Goal: Task Accomplishment & Management: Manage account settings

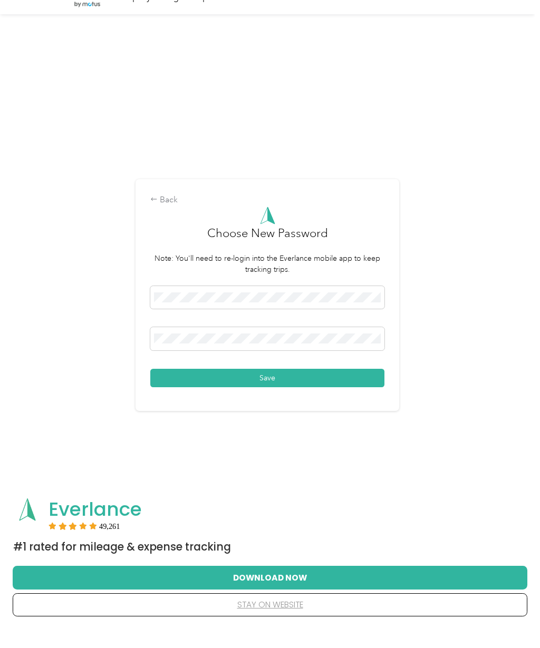
click at [316, 407] on button "Save" at bounding box center [267, 397] width 234 height 18
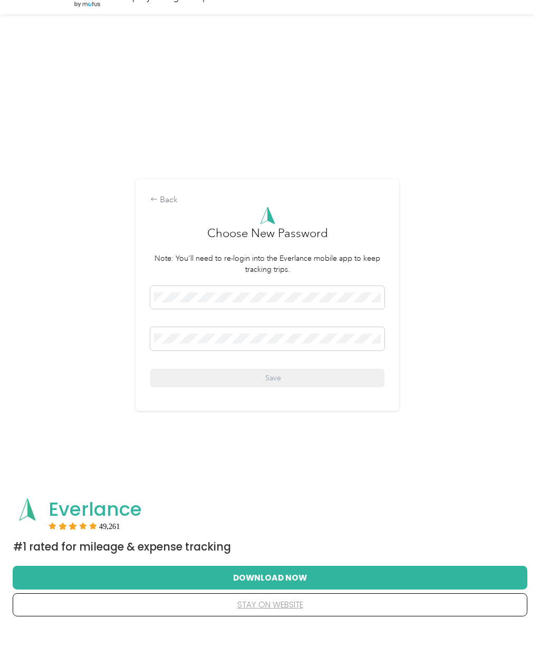
scroll to position [20, 0]
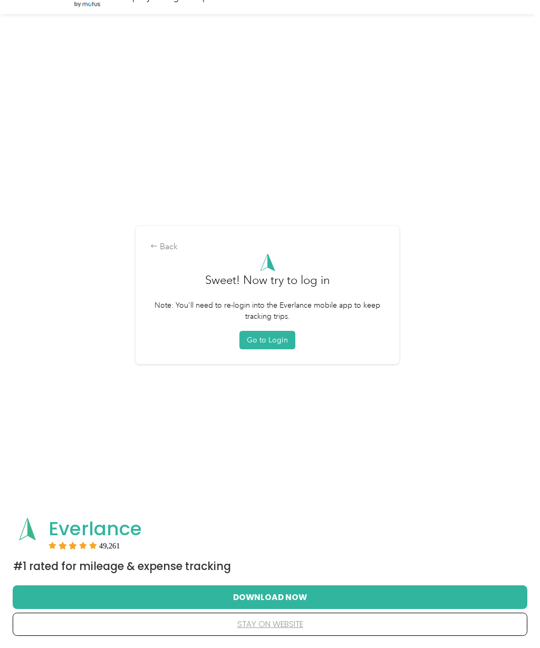
click at [271, 349] on button "Go to Login" at bounding box center [267, 340] width 56 height 18
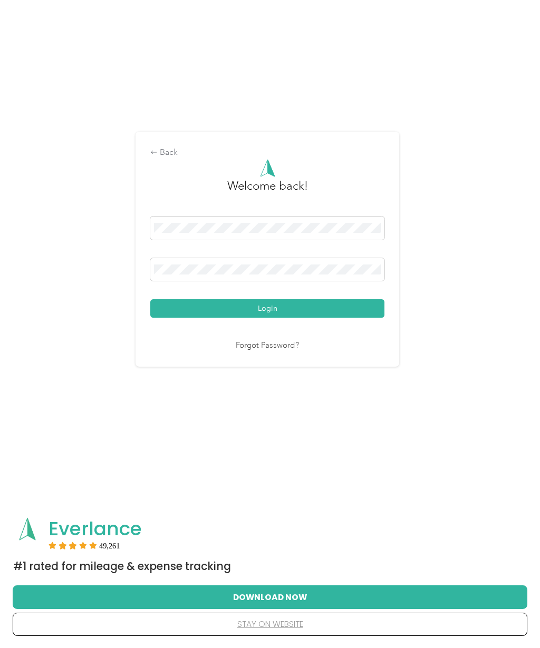
scroll to position [65, 0]
click at [286, 318] on button "Login" at bounding box center [267, 309] width 234 height 18
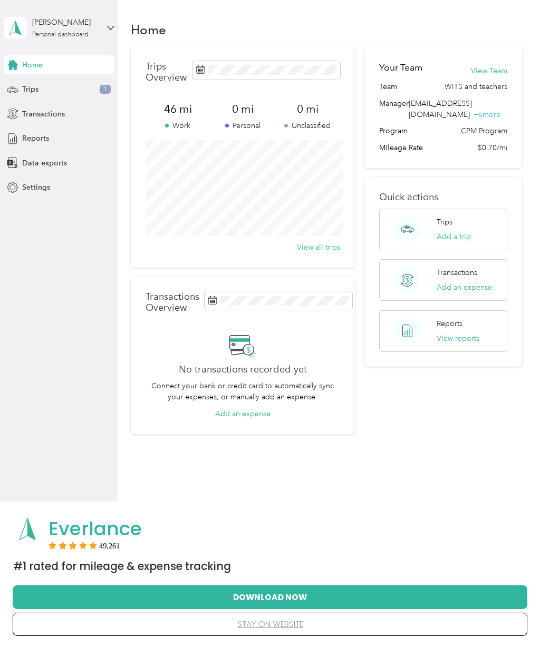
click at [44, 89] on div "Trips 1" at bounding box center [59, 89] width 111 height 19
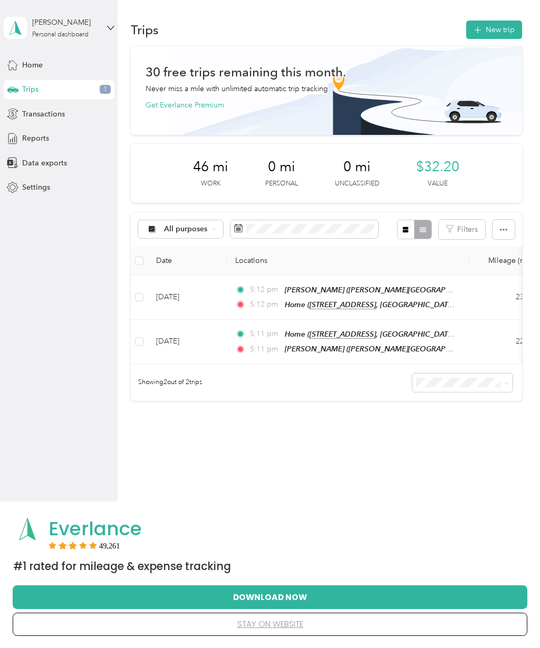
click at [49, 73] on div "Home" at bounding box center [59, 64] width 111 height 19
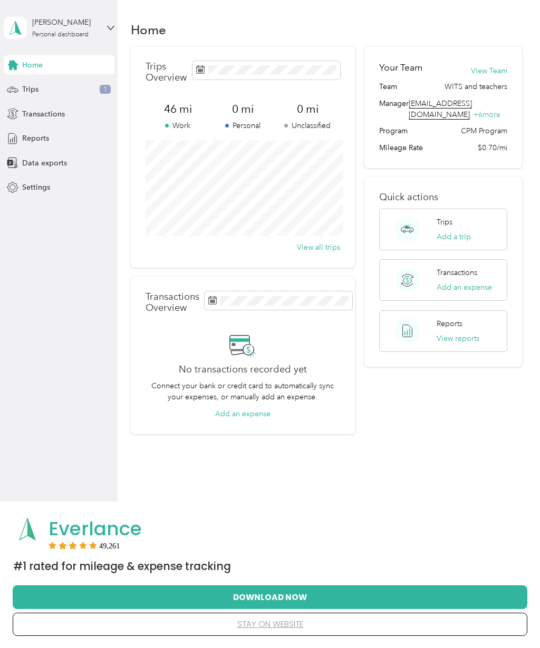
click at [479, 234] on div "Trips Add a trip" at bounding box center [443, 230] width 128 height 42
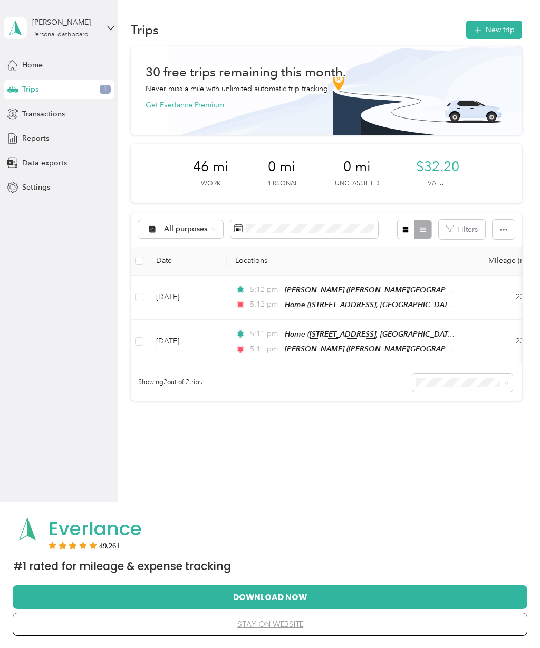
click at [494, 26] on button "New trip" at bounding box center [494, 30] width 56 height 18
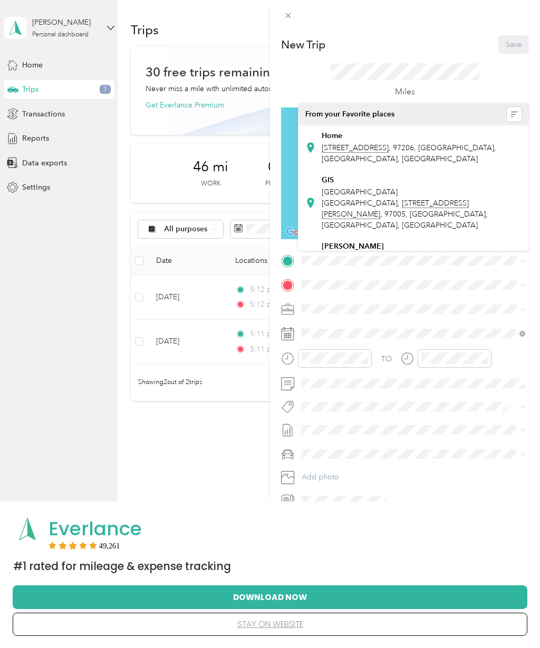
click at [419, 160] on div "Home [STREET_ADDRESS]" at bounding box center [422, 147] width 200 height 33
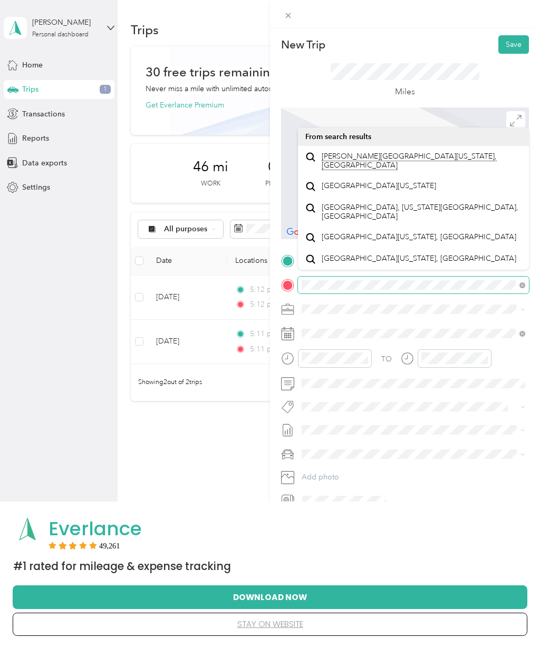
scroll to position [16, 0]
click at [525, 289] on span at bounding box center [413, 285] width 231 height 17
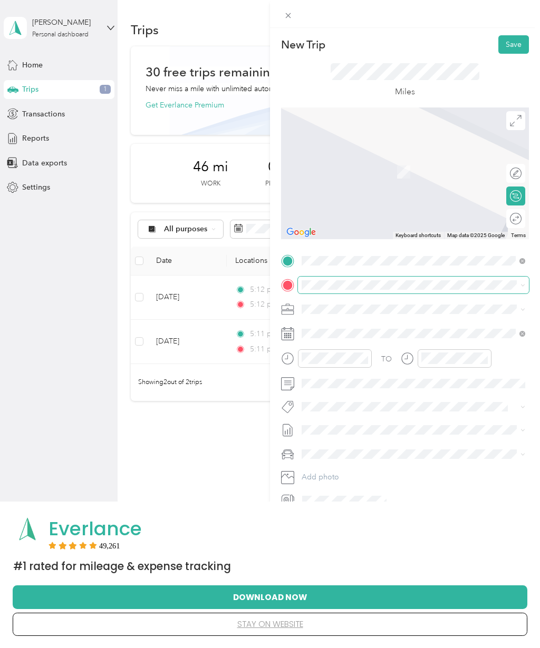
click at [361, 648] on div "New Trip Save This trip cannot be edited because it is either under review, app…" at bounding box center [267, 648] width 534 height 0
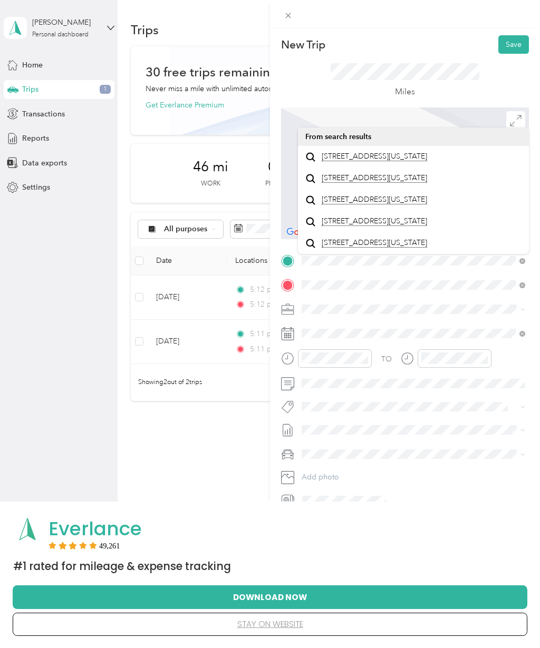
click at [427, 161] on span "[STREET_ADDRESS][US_STATE]" at bounding box center [374, 156] width 105 height 9
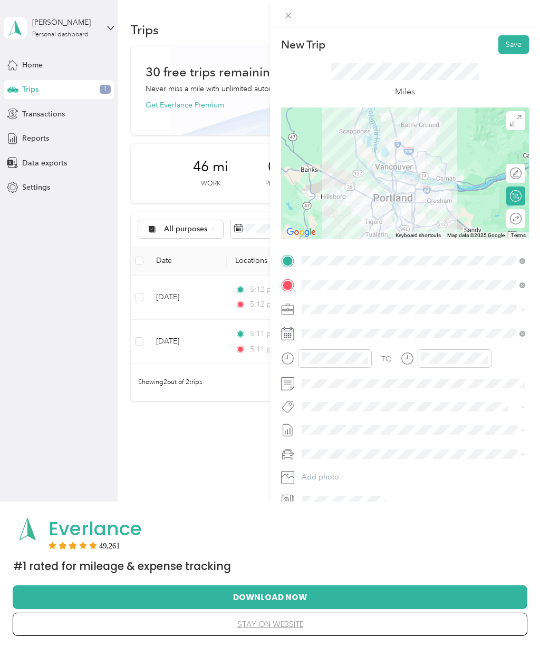
click at [366, 358] on icon "close-circle" at bounding box center [364, 358] width 7 height 7
click at [374, 400] on div "PM" at bounding box center [371, 395] width 25 height 15
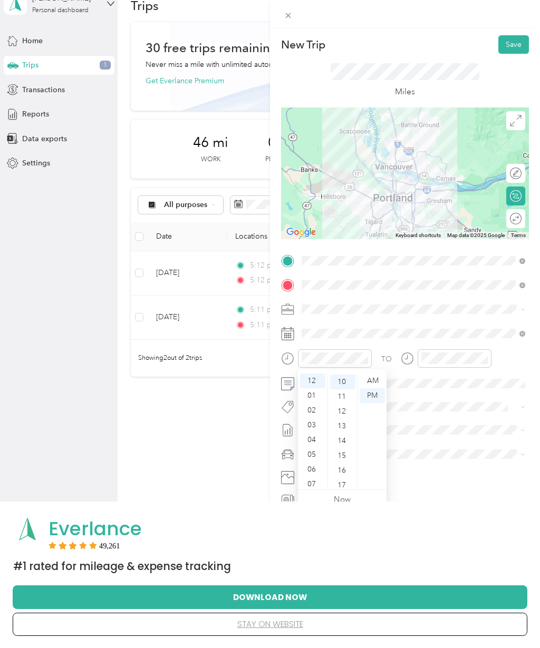
scroll to position [17, 0]
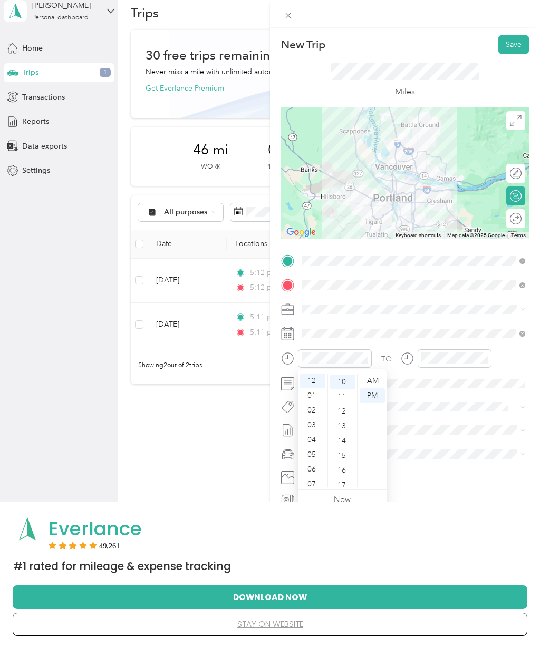
click at [309, 394] on div "01" at bounding box center [312, 395] width 25 height 15
click at [350, 458] on div "15" at bounding box center [342, 456] width 25 height 15
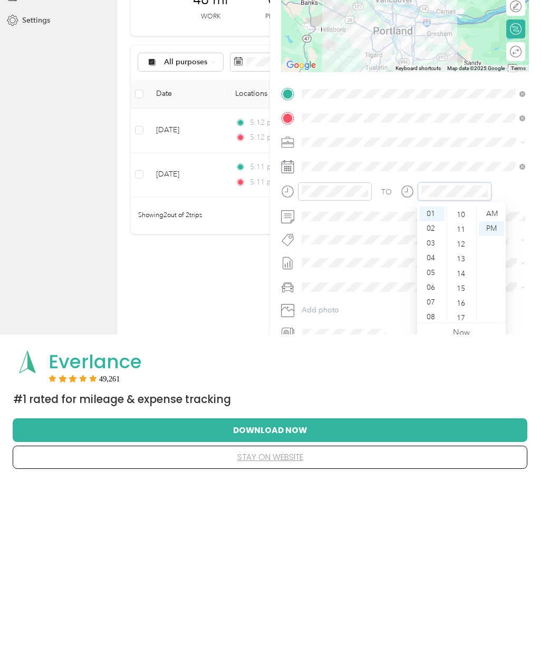
scroll to position [772, 0]
click at [486, 518] on div "Everlance" at bounding box center [284, 529] width 472 height 23
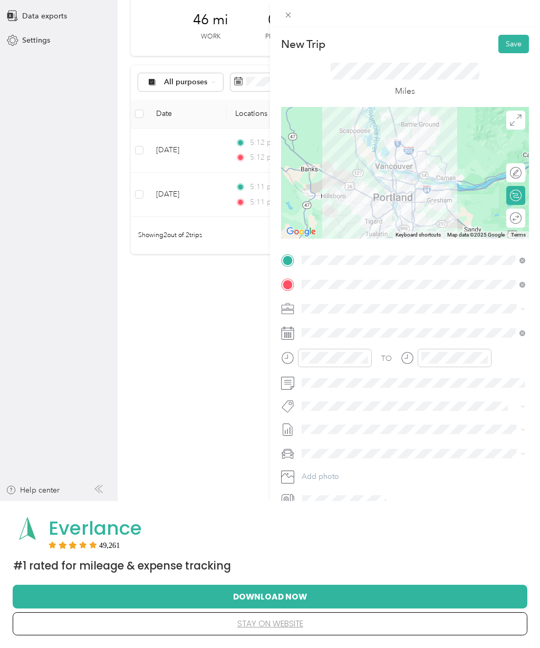
click at [512, 51] on button "Save" at bounding box center [513, 44] width 31 height 18
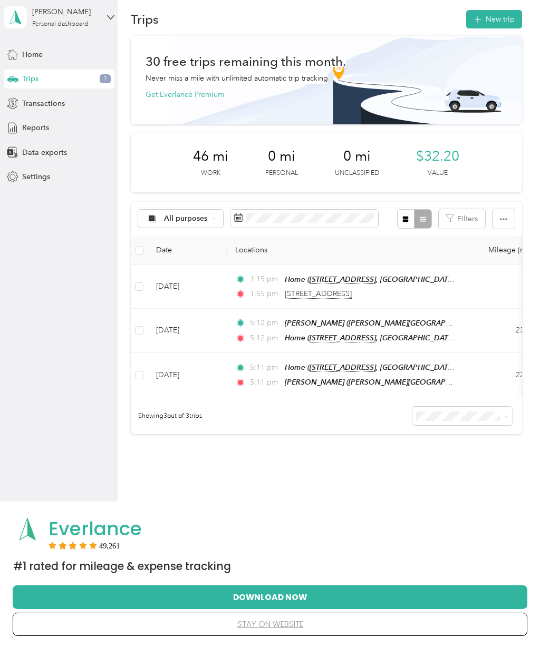
scroll to position [0, 0]
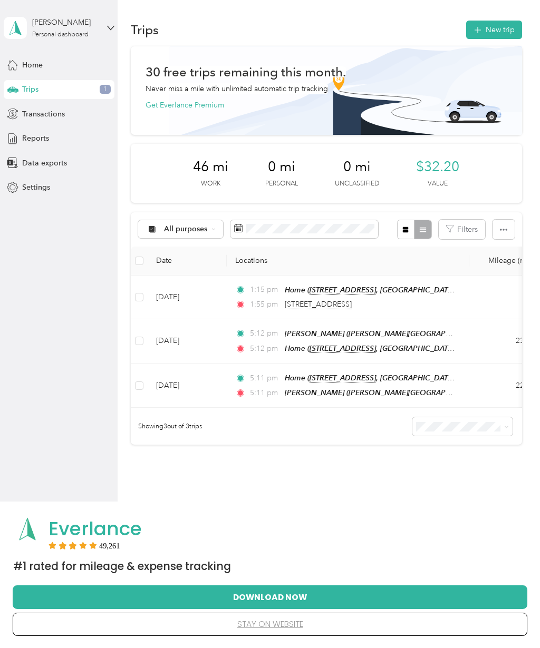
click at [504, 27] on button "New trip" at bounding box center [494, 30] width 56 height 18
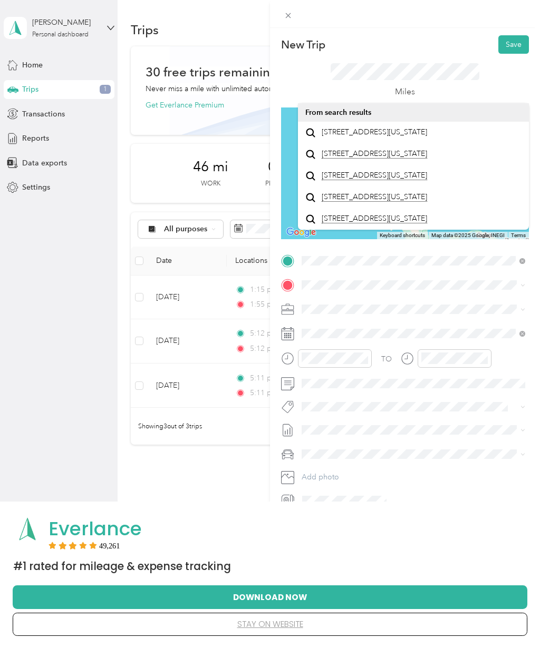
click at [394, 137] on span "[STREET_ADDRESS][US_STATE]" at bounding box center [374, 132] width 105 height 9
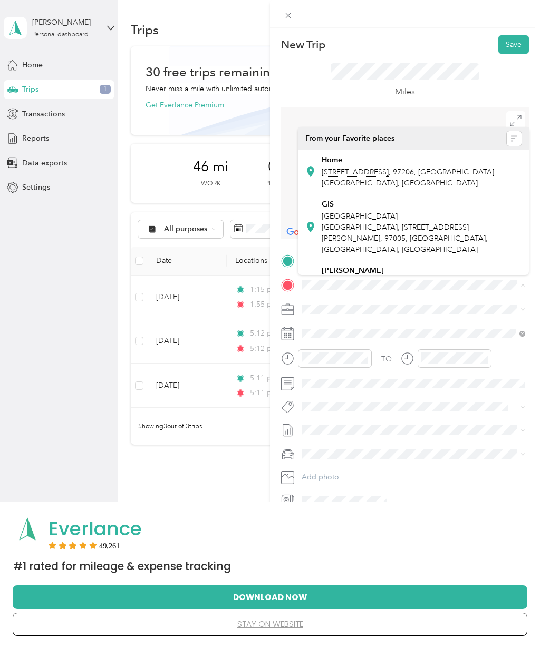
click at [418, 173] on span "[STREET_ADDRESS]" at bounding box center [409, 178] width 174 height 20
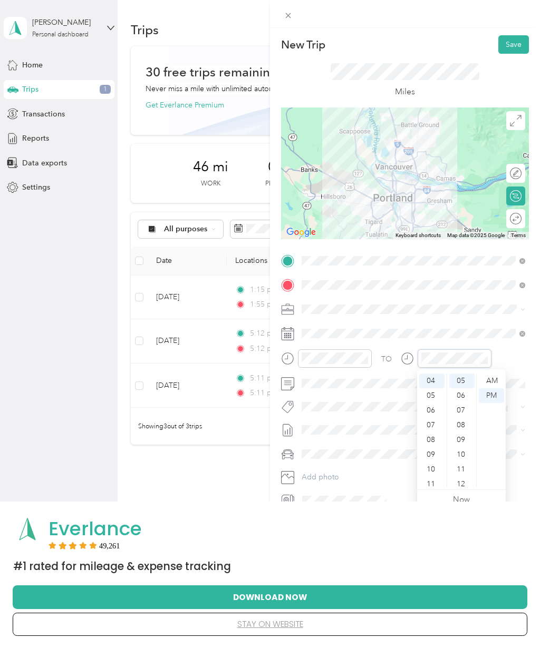
scroll to position [74, 0]
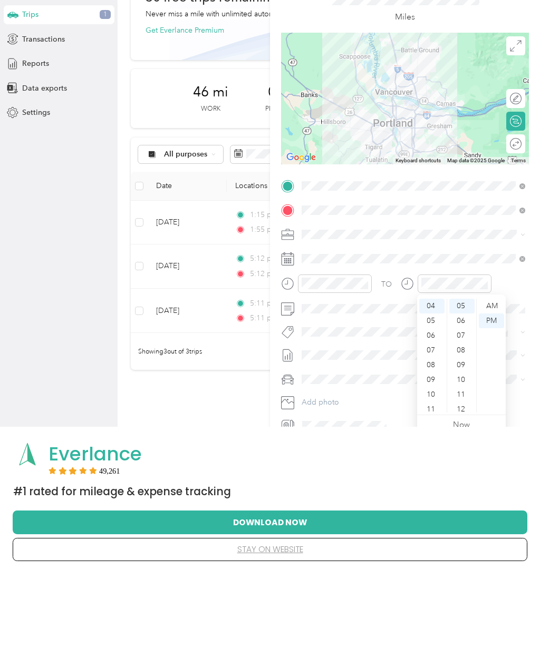
click at [383, 458] on div "New Trip Save This trip cannot be edited because it is either under review, app…" at bounding box center [405, 352] width 270 height 648
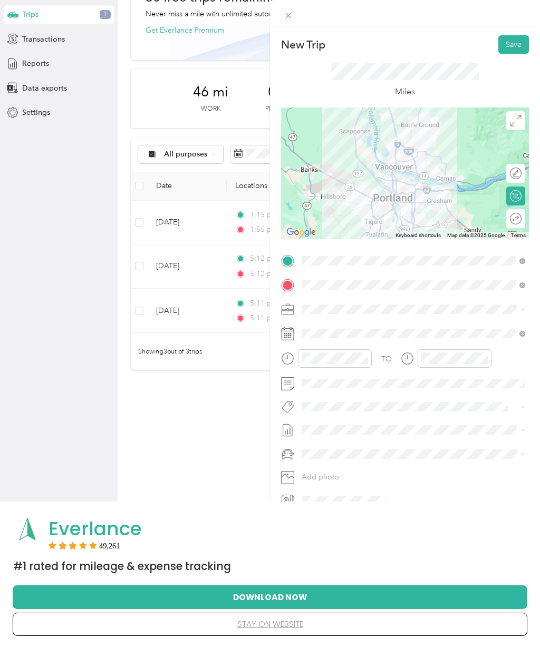
click at [520, 45] on button "Save" at bounding box center [513, 44] width 31 height 18
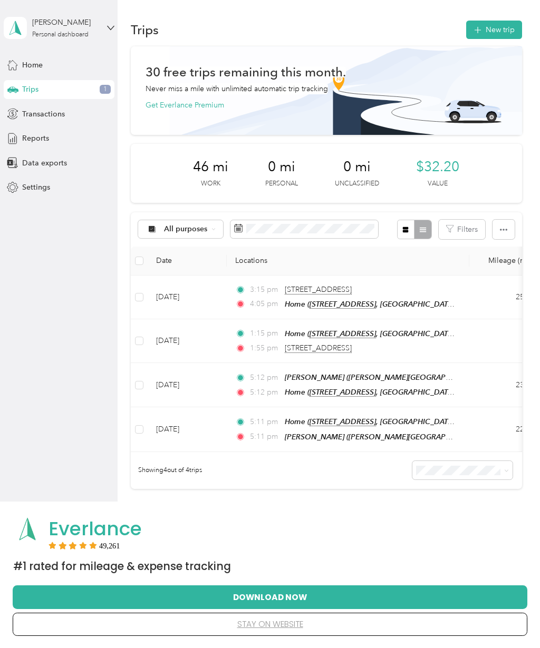
scroll to position [0, 0]
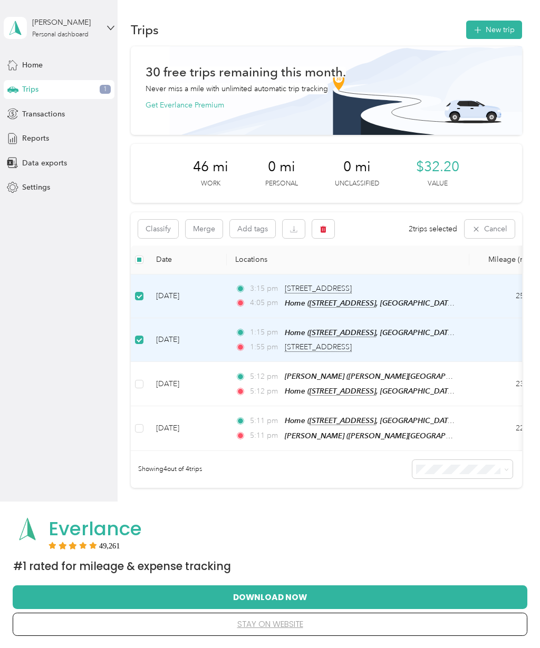
click at [157, 227] on button "Classify" at bounding box center [158, 229] width 40 height 18
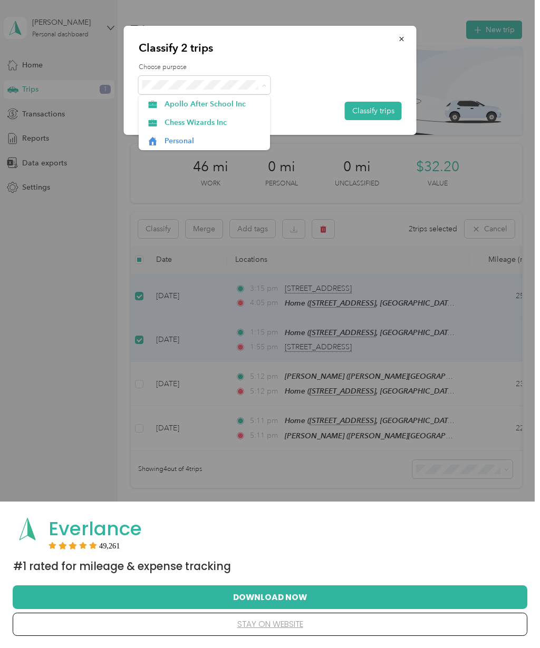
click at [232, 104] on span "Apollo After School Inc" at bounding box center [213, 104] width 98 height 11
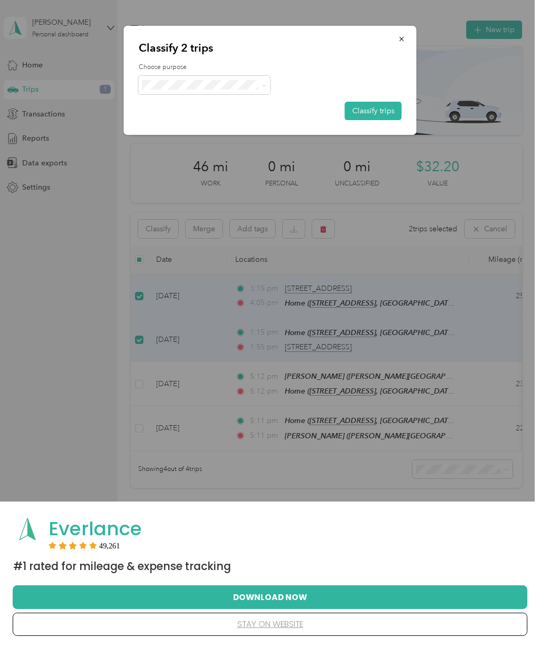
click at [386, 112] on button "Classify trips" at bounding box center [373, 111] width 57 height 18
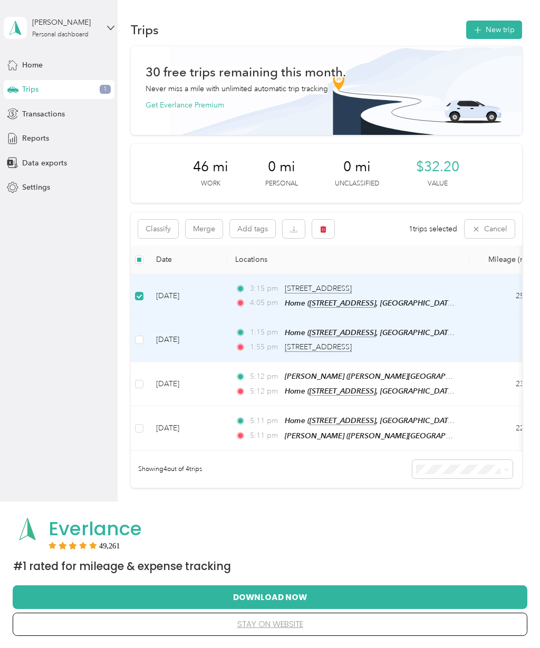
click at [143, 334] on label at bounding box center [139, 340] width 8 height 12
click at [156, 230] on button "Classify" at bounding box center [158, 229] width 40 height 18
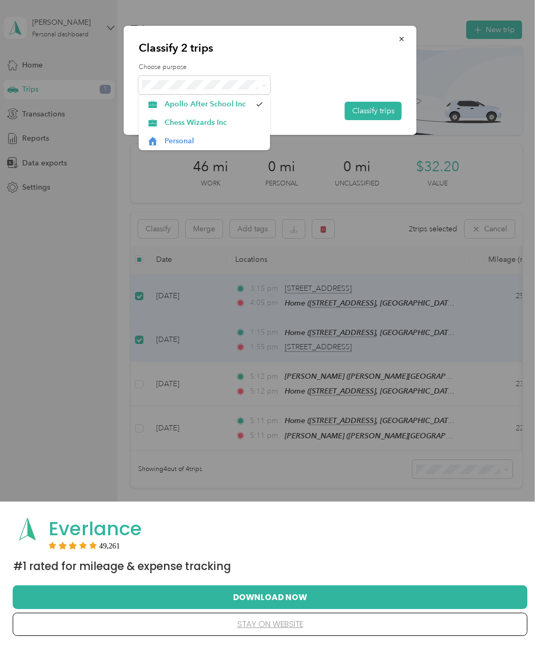
click at [234, 124] on span "Chess Wizards Inc" at bounding box center [213, 122] width 98 height 11
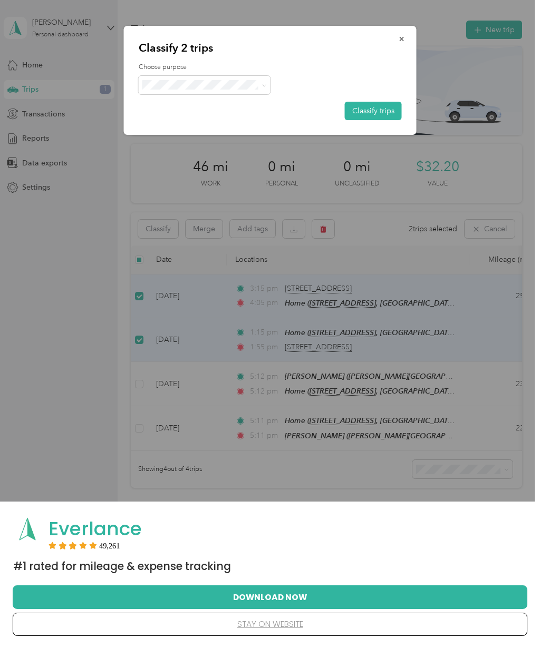
click at [367, 109] on button "Classify trips" at bounding box center [373, 111] width 57 height 18
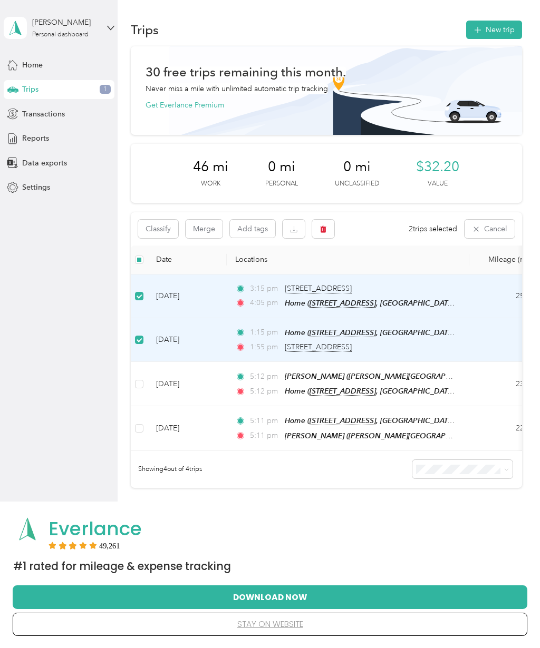
click at [207, 228] on button "Merge" at bounding box center [204, 229] width 37 height 18
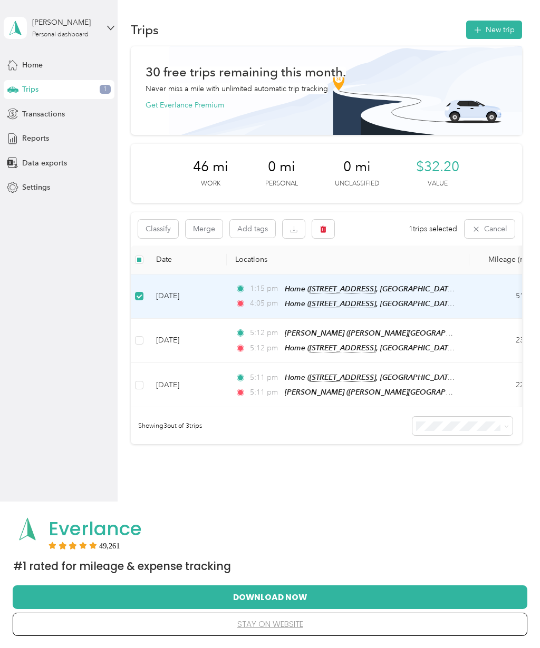
click at [345, 226] on div "Classify Merge Add tags 1 trips selected Cancel" at bounding box center [326, 228] width 391 height 33
click at [289, 227] on button "button" at bounding box center [294, 229] width 22 height 18
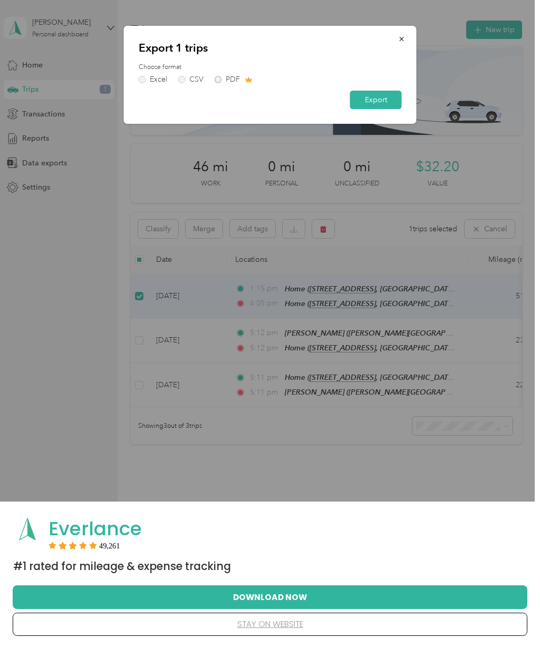
click at [390, 100] on button "Export" at bounding box center [376, 100] width 52 height 18
